Goal: Connect with others: Participate in discussion

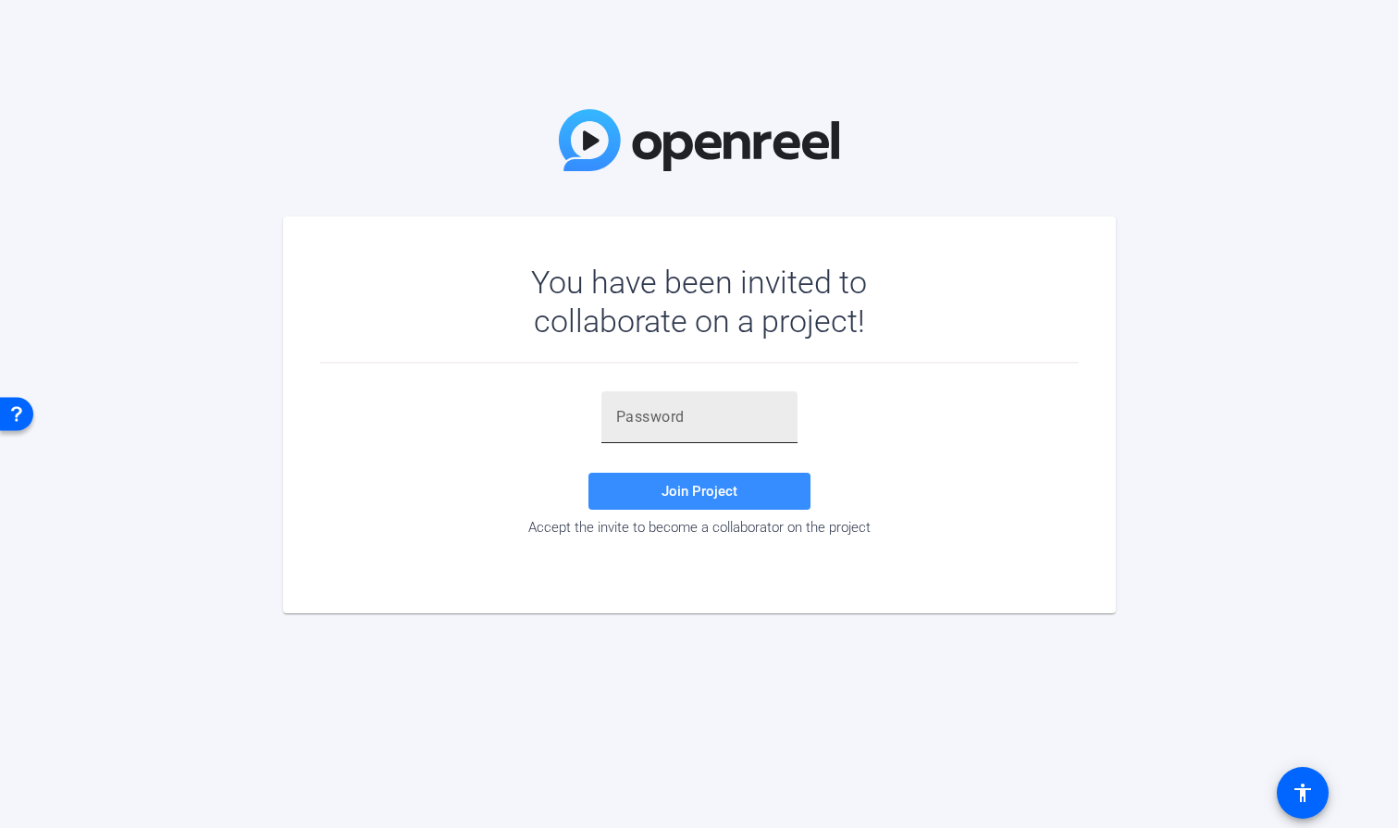
click at [644, 426] on input "text" at bounding box center [699, 417] width 167 height 22
paste input "US+@0c"
type input "US+@0c"
click at [669, 484] on span "Join Project" at bounding box center [700, 491] width 76 height 17
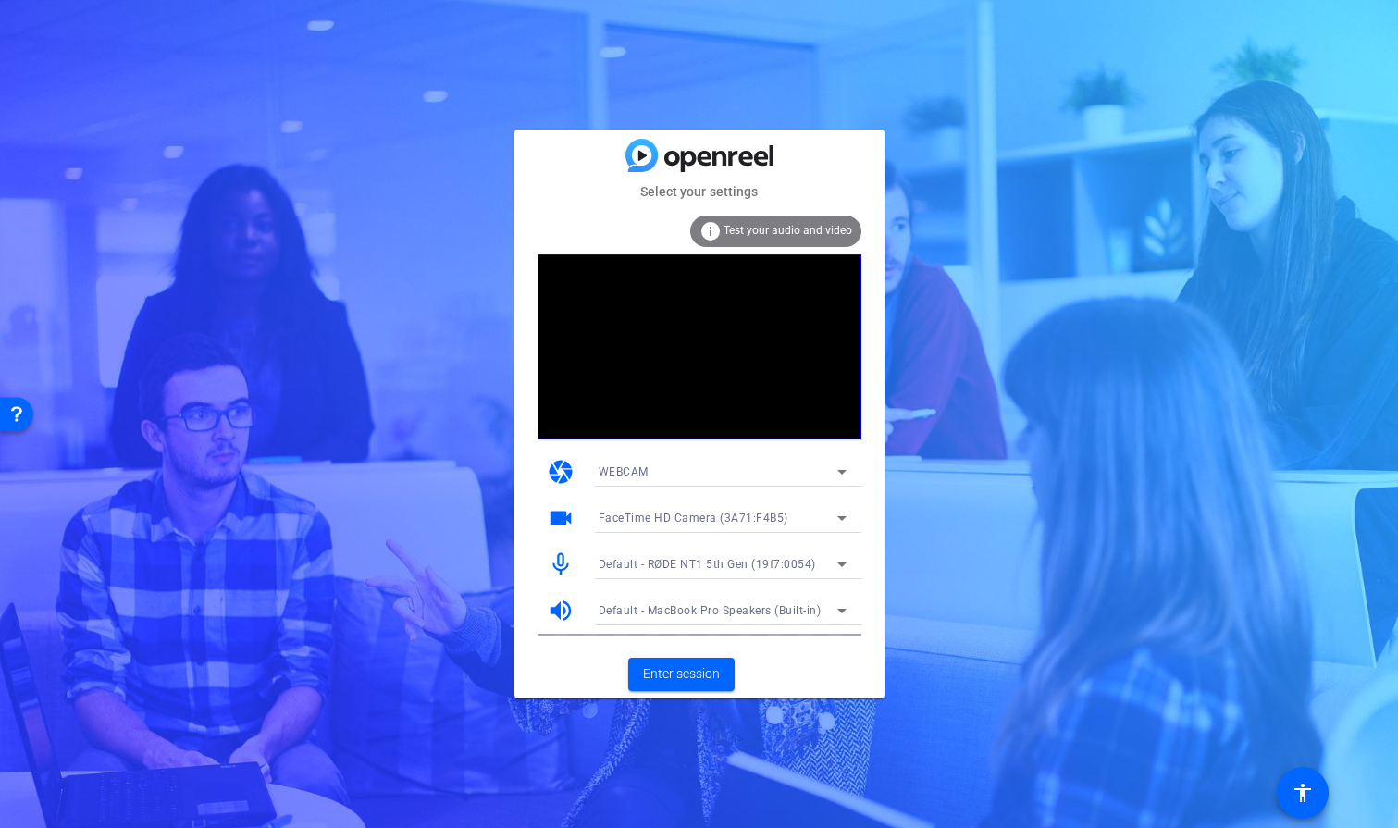
click at [783, 562] on span "Default - RØDE NT1 5th Gen (19f7:0054)" at bounding box center [707, 564] width 217 height 13
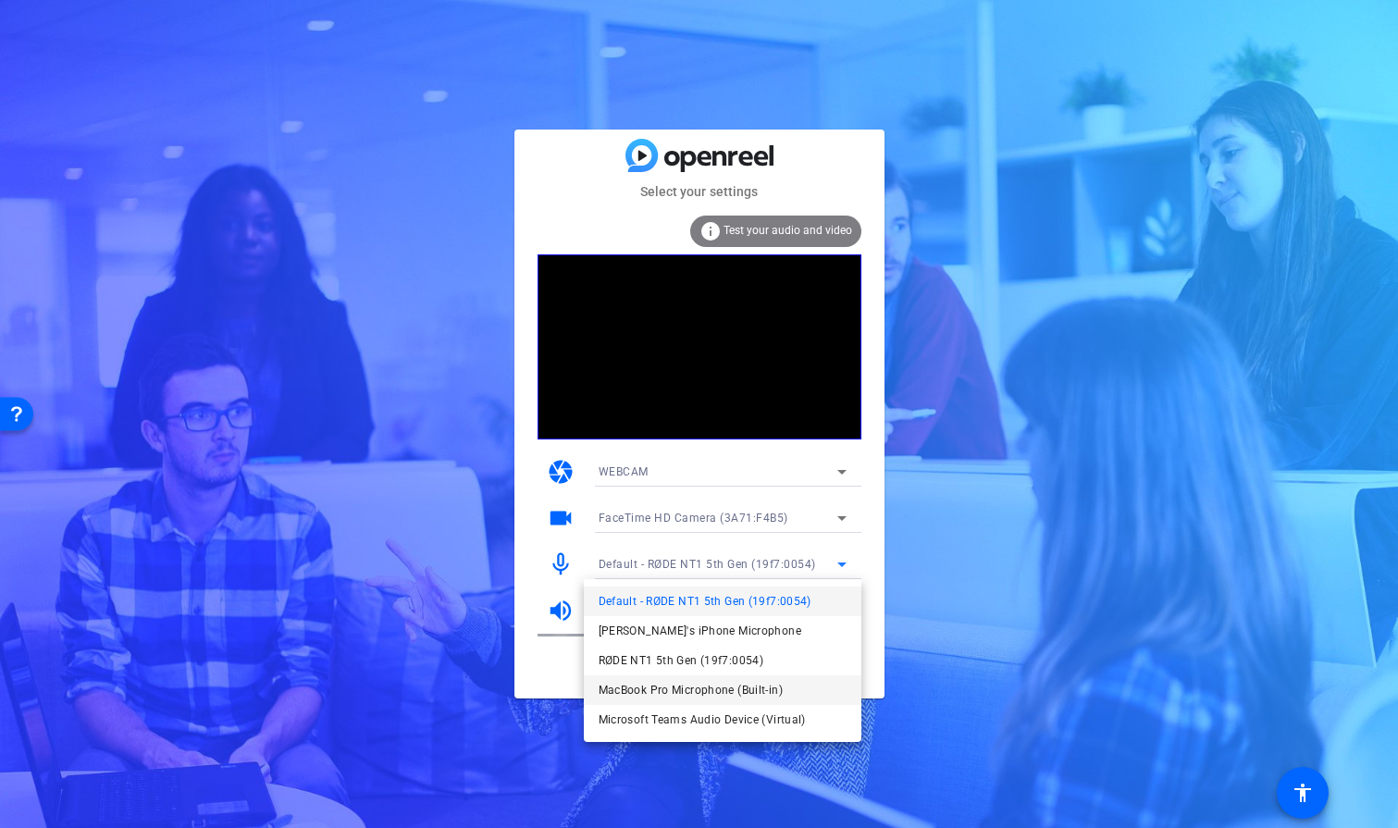
click at [746, 684] on span "MacBook Pro Microphone (Built-in)" at bounding box center [691, 690] width 184 height 22
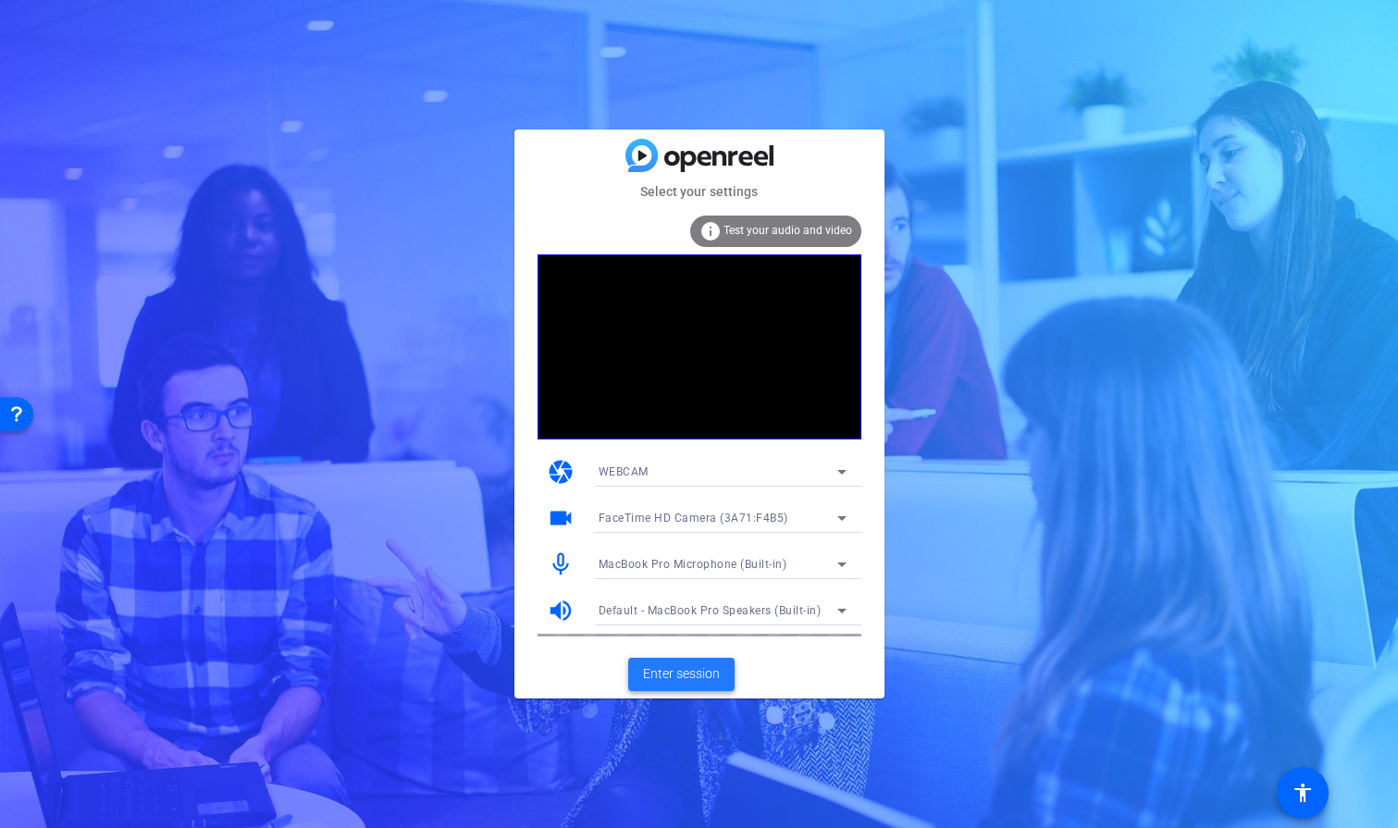
click at [707, 672] on span "Enter session" at bounding box center [681, 673] width 77 height 19
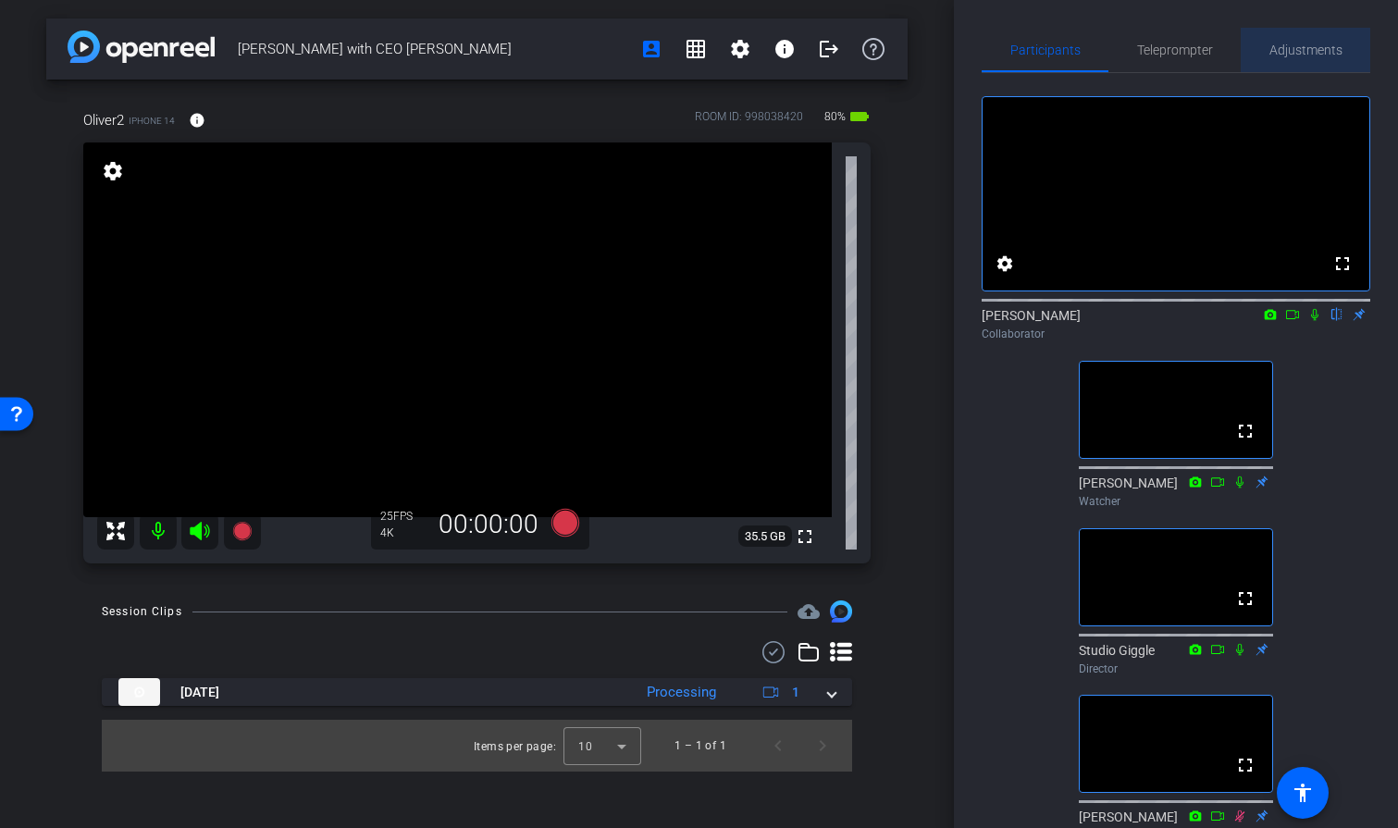
click at [1311, 58] on span "Adjustments" at bounding box center [1306, 50] width 73 height 44
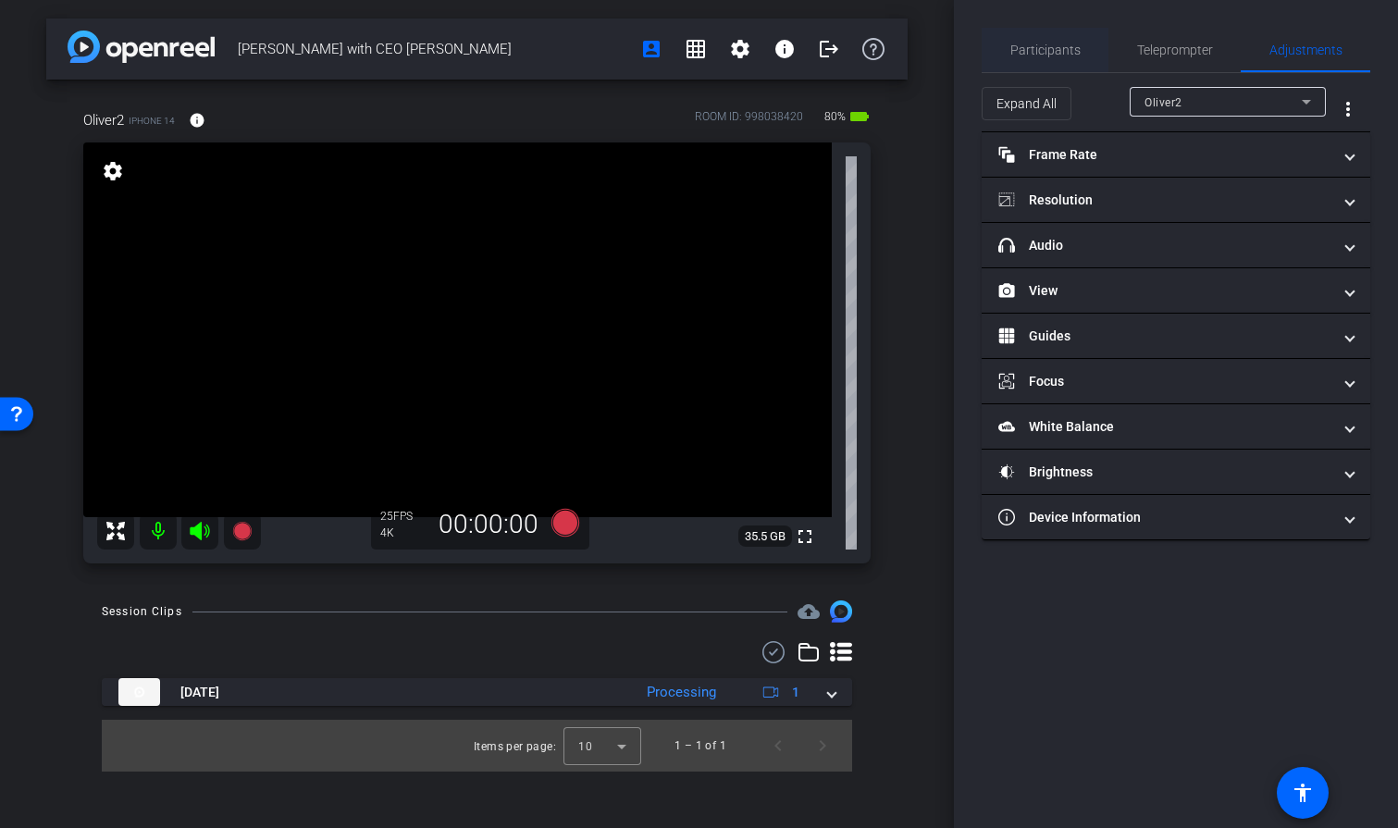
click at [1049, 55] on span "Participants" at bounding box center [1046, 49] width 70 height 13
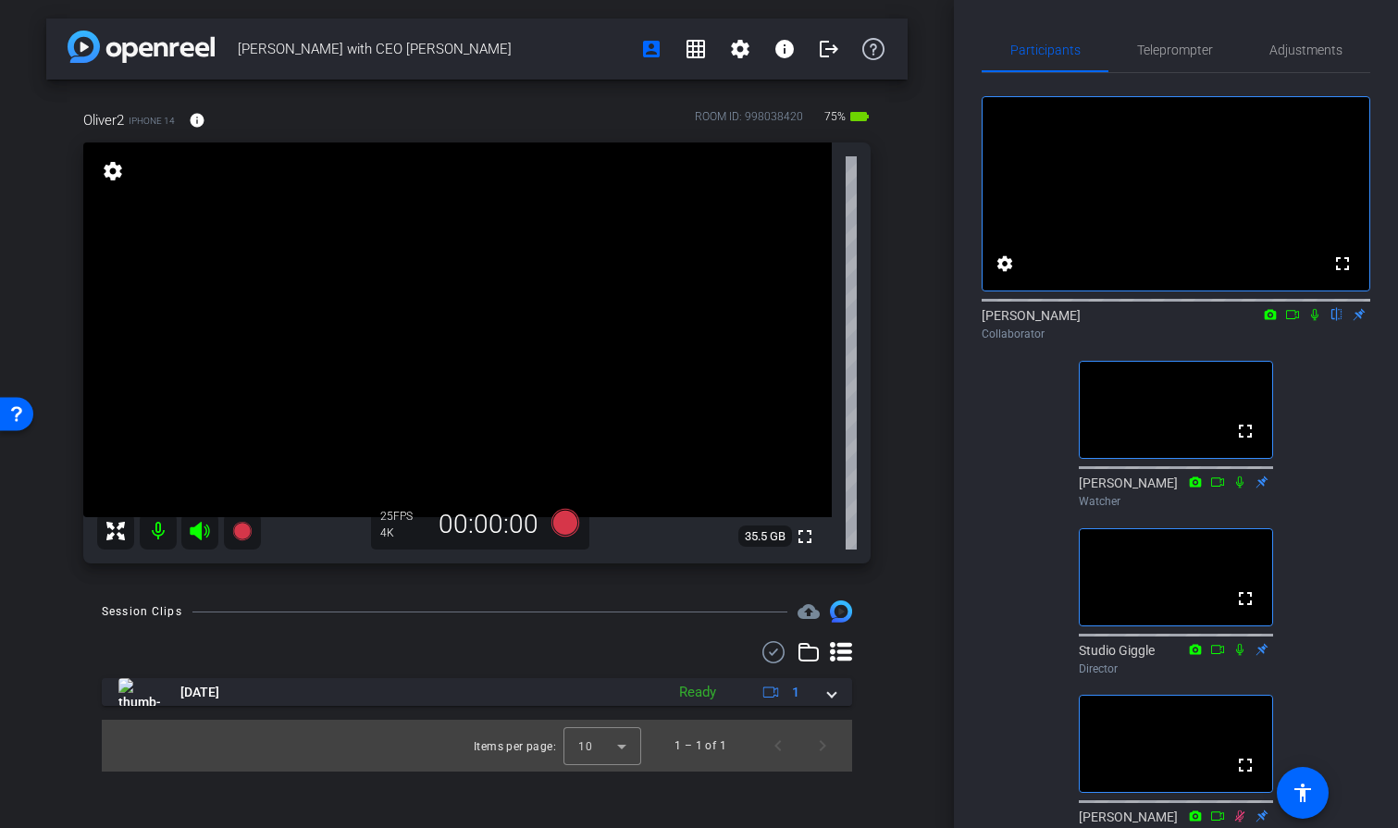
type input "hello"
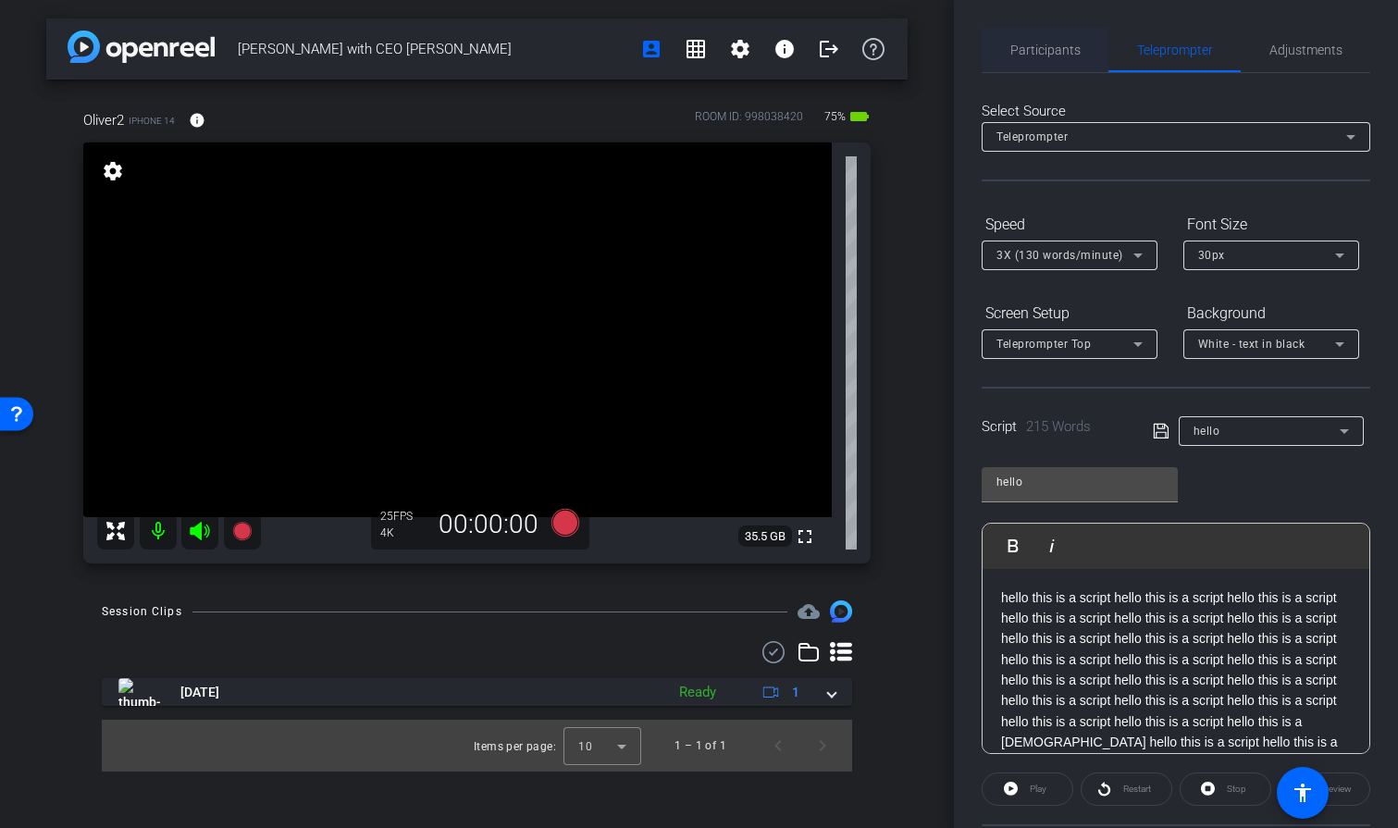
click at [1059, 54] on span "Participants" at bounding box center [1046, 49] width 70 height 13
